Goal: Navigation & Orientation: Understand site structure

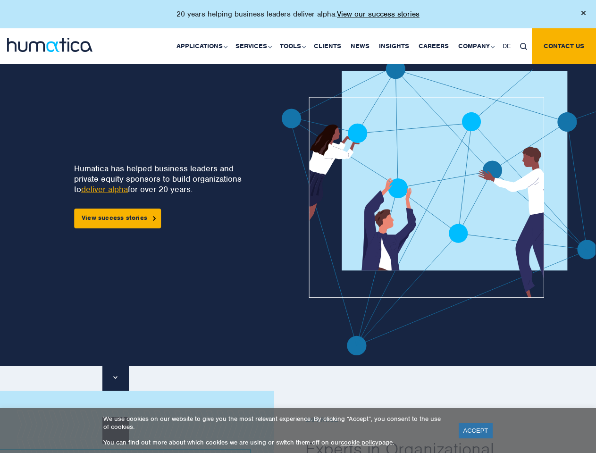
click at [298, 18] on p "20 years helping business leaders deliver alpha. View our success stories" at bounding box center [298, 13] width 243 height 9
click at [204, 46] on link "Applications" at bounding box center [201, 46] width 59 height 36
click at [255, 46] on link "Services" at bounding box center [253, 46] width 44 height 36
click at [294, 46] on link "Tools" at bounding box center [292, 46] width 34 height 36
click at [476, 46] on link "Company" at bounding box center [476, 46] width 44 height 36
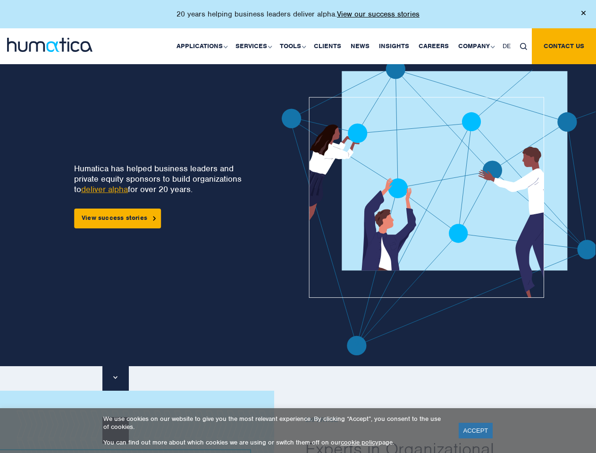
click at [524, 46] on img at bounding box center [523, 46] width 7 height 7
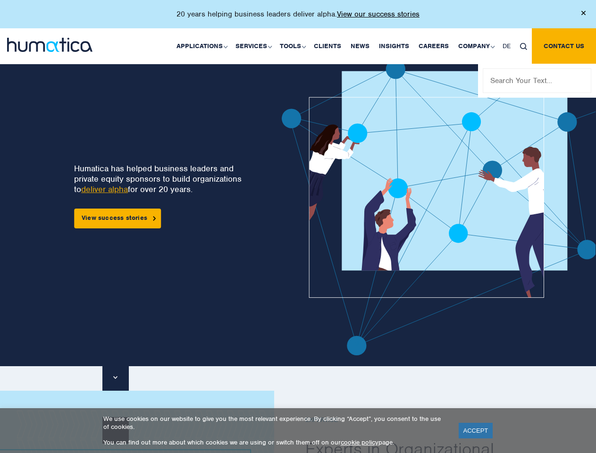
click at [316, 207] on img at bounding box center [466, 207] width 368 height 296
click at [476, 431] on link "ACCEPT" at bounding box center [476, 431] width 34 height 16
